Goal: Information Seeking & Learning: Learn about a topic

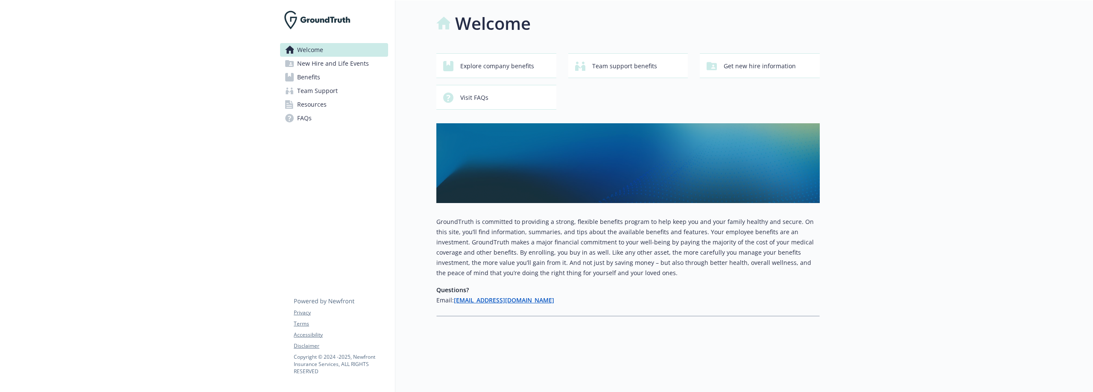
click at [305, 79] on span "Benefits" at bounding box center [308, 77] width 23 height 14
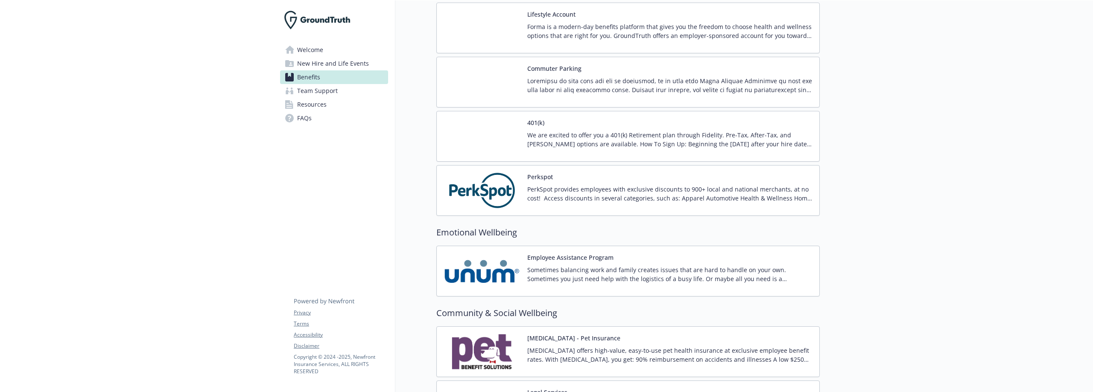
scroll to position [1068, 0]
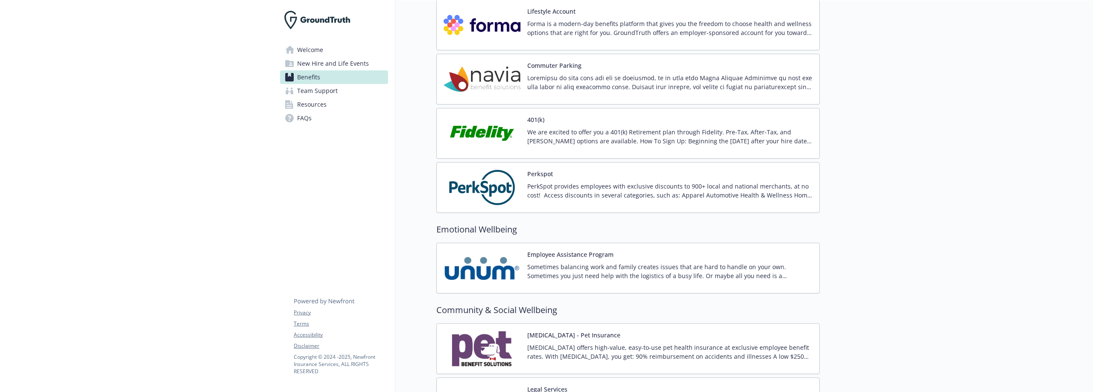
click at [491, 124] on img at bounding box center [482, 133] width 77 height 36
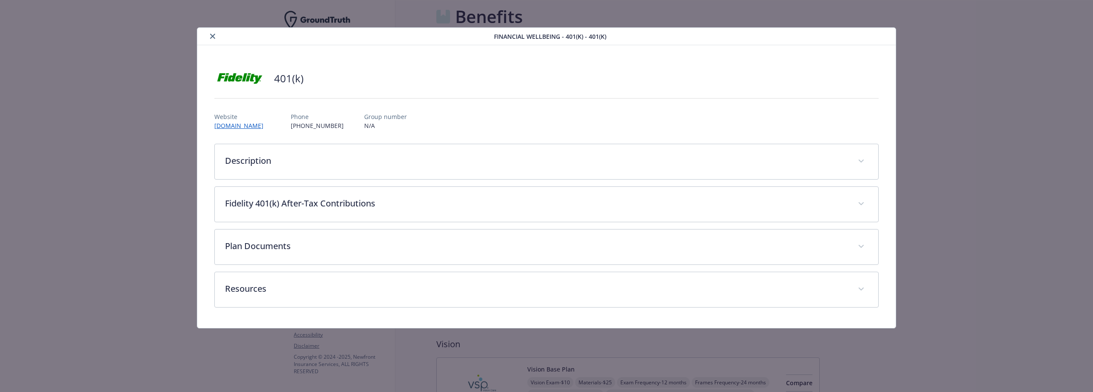
scroll to position [1068, 0]
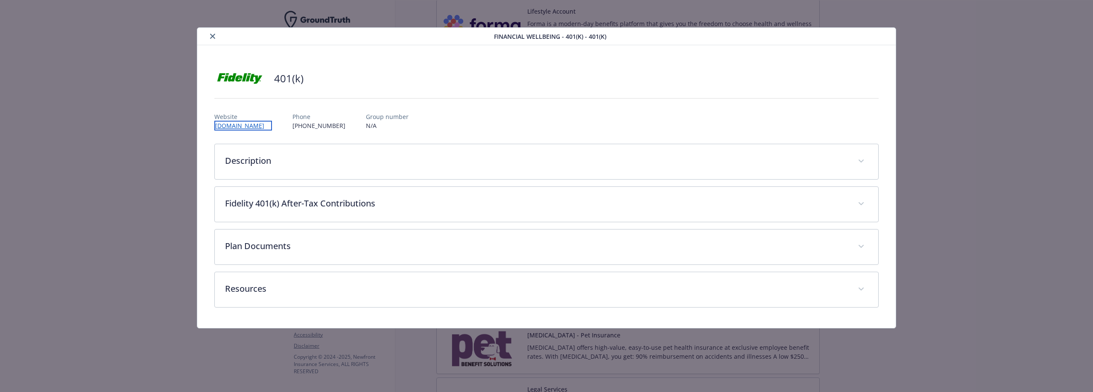
click at [231, 126] on link "[DOMAIN_NAME]" at bounding box center [243, 126] width 58 height 10
